Goal: Navigation & Orientation: Find specific page/section

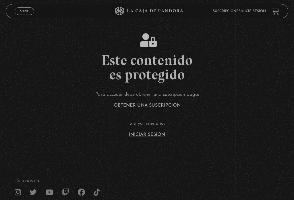
scroll to position [51, 0]
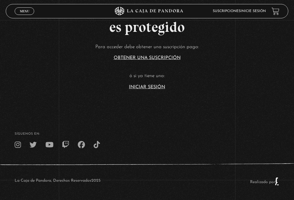
click at [156, 87] on link "Iniciar Sesión" at bounding box center [147, 87] width 36 height 5
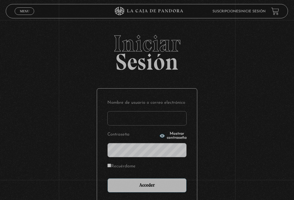
type input "teacherluisdiego@gmail.com"
click at [147, 187] on input "Acceder" at bounding box center [146, 185] width 79 height 14
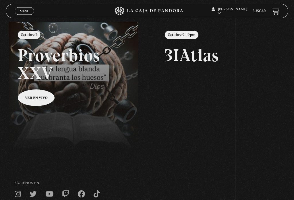
scroll to position [64, 0]
